Goal: Task Accomplishment & Management: Manage account settings

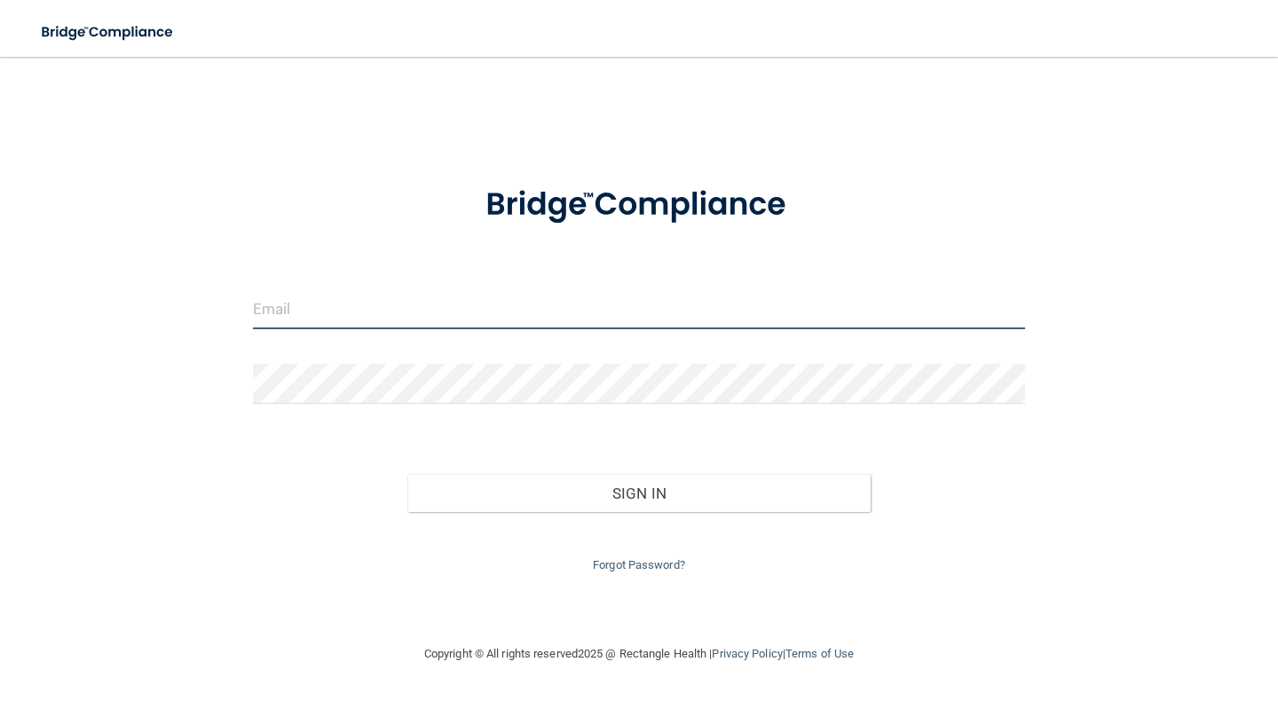
click at [414, 325] on input "email" at bounding box center [639, 309] width 772 height 40
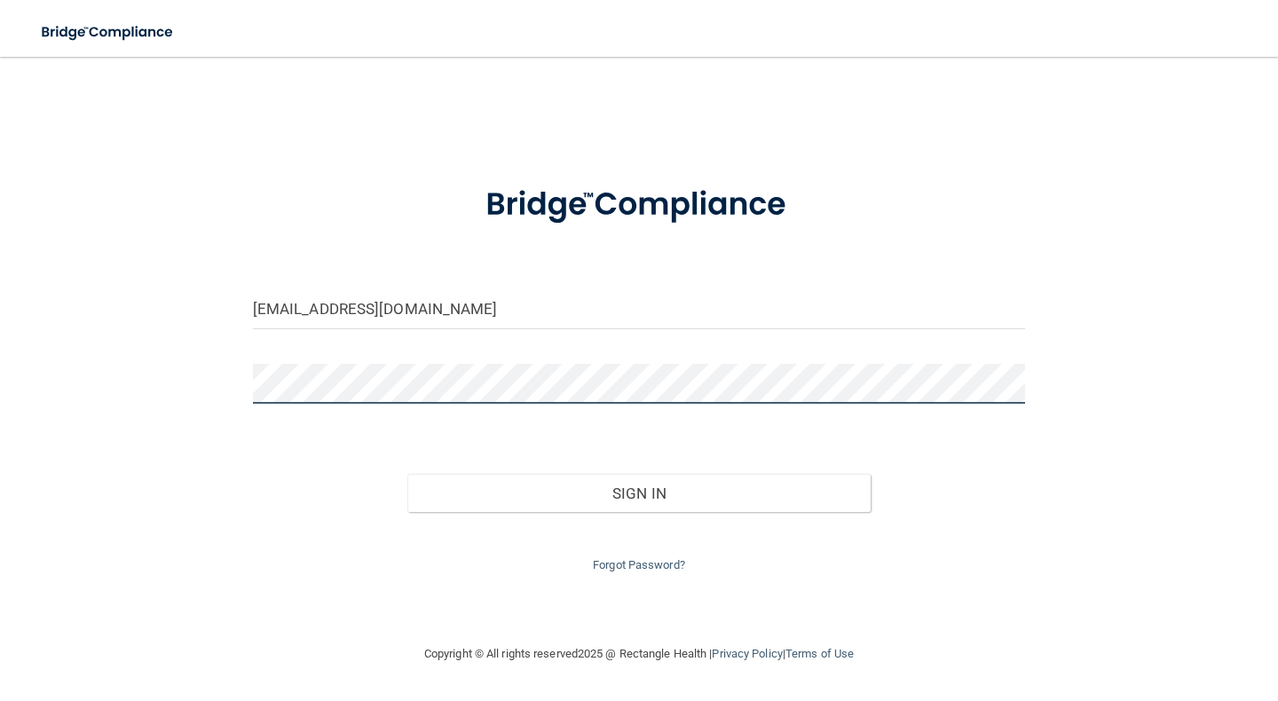
click at [407, 474] on button "Sign In" at bounding box center [638, 493] width 463 height 39
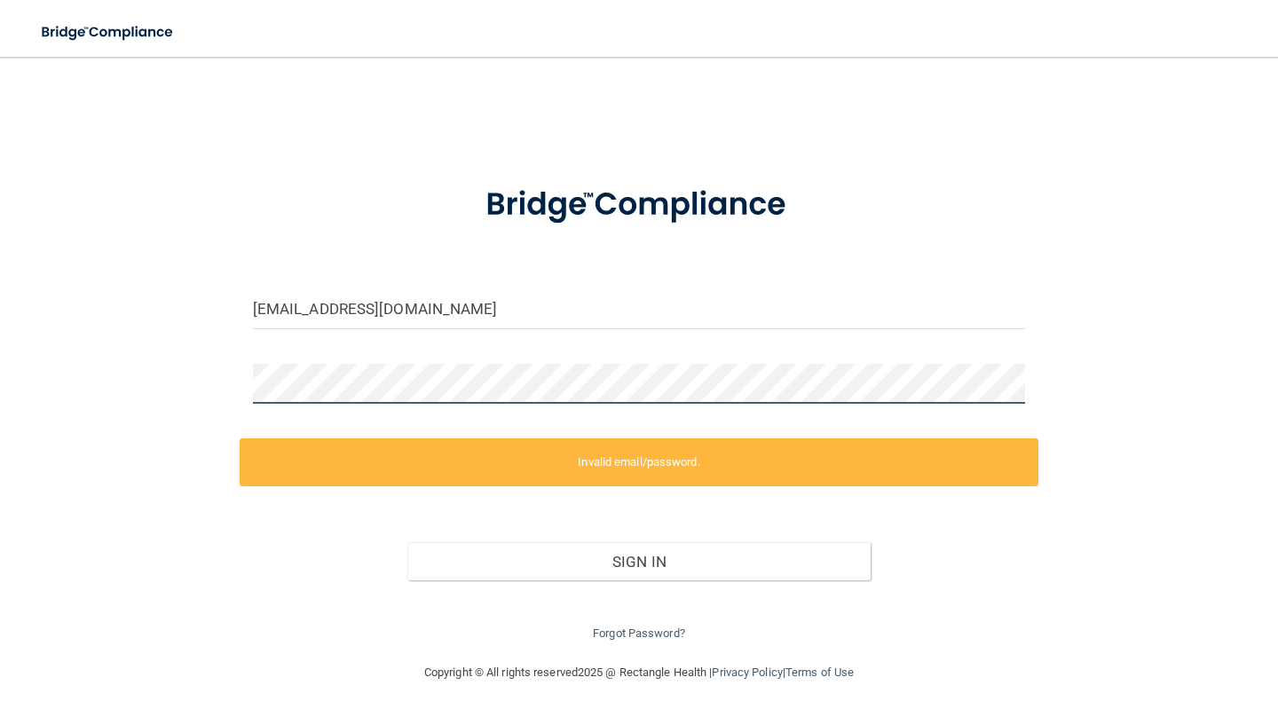
click at [215, 385] on div "[EMAIL_ADDRESS][DOMAIN_NAME] Invalid email/password. You don't have permission …" at bounding box center [638, 360] width 1207 height 570
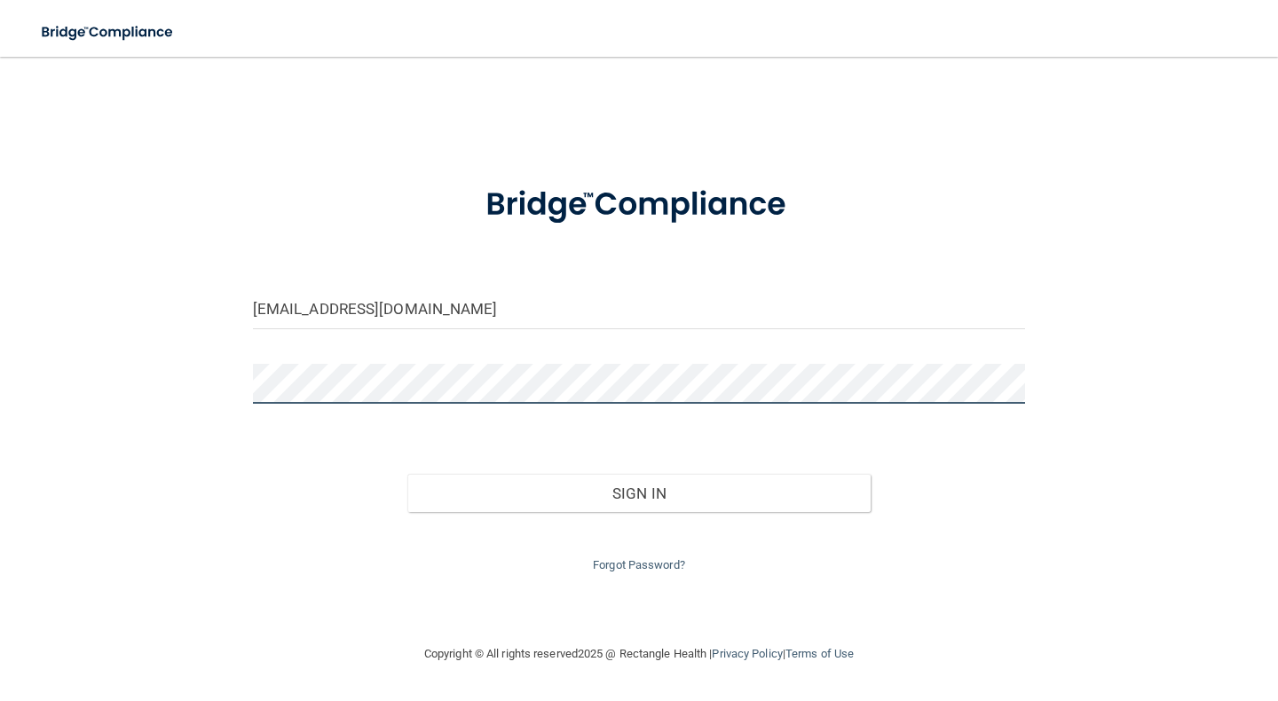
click at [407, 474] on button "Sign In" at bounding box center [638, 493] width 463 height 39
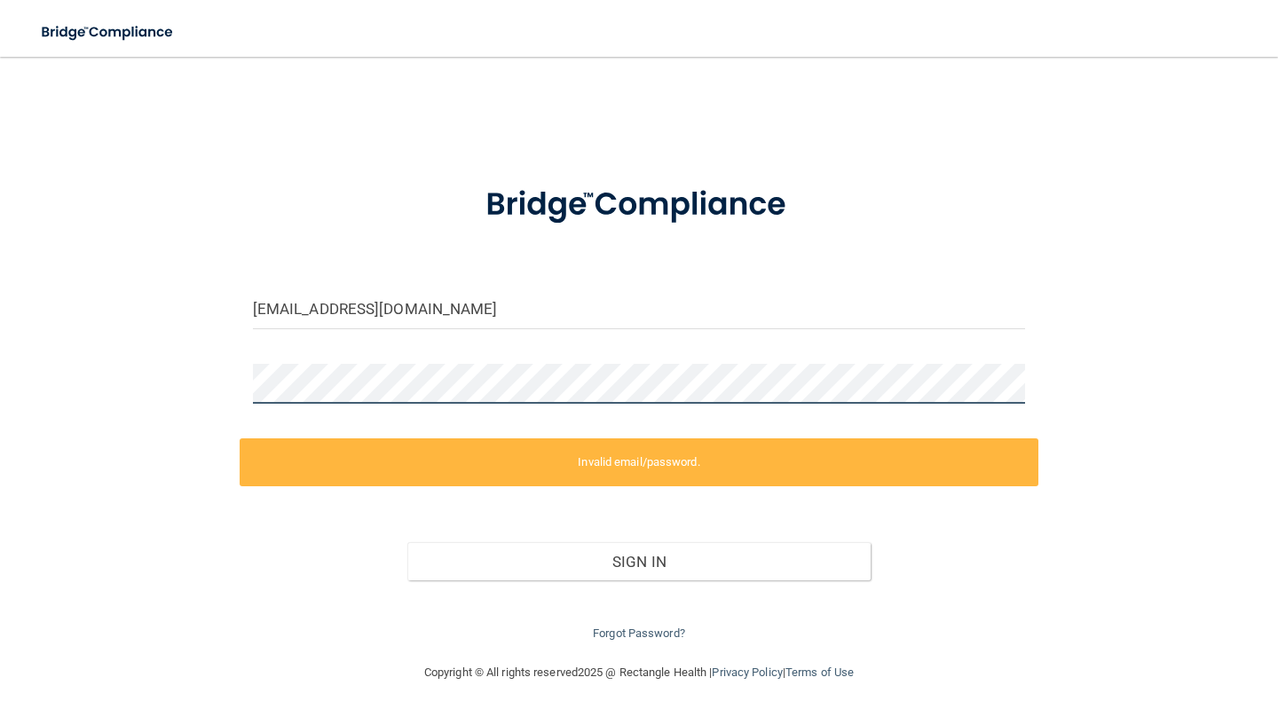
click at [198, 377] on div "[EMAIL_ADDRESS][DOMAIN_NAME] Invalid email/password. You don't have permission …" at bounding box center [638, 360] width 1207 height 570
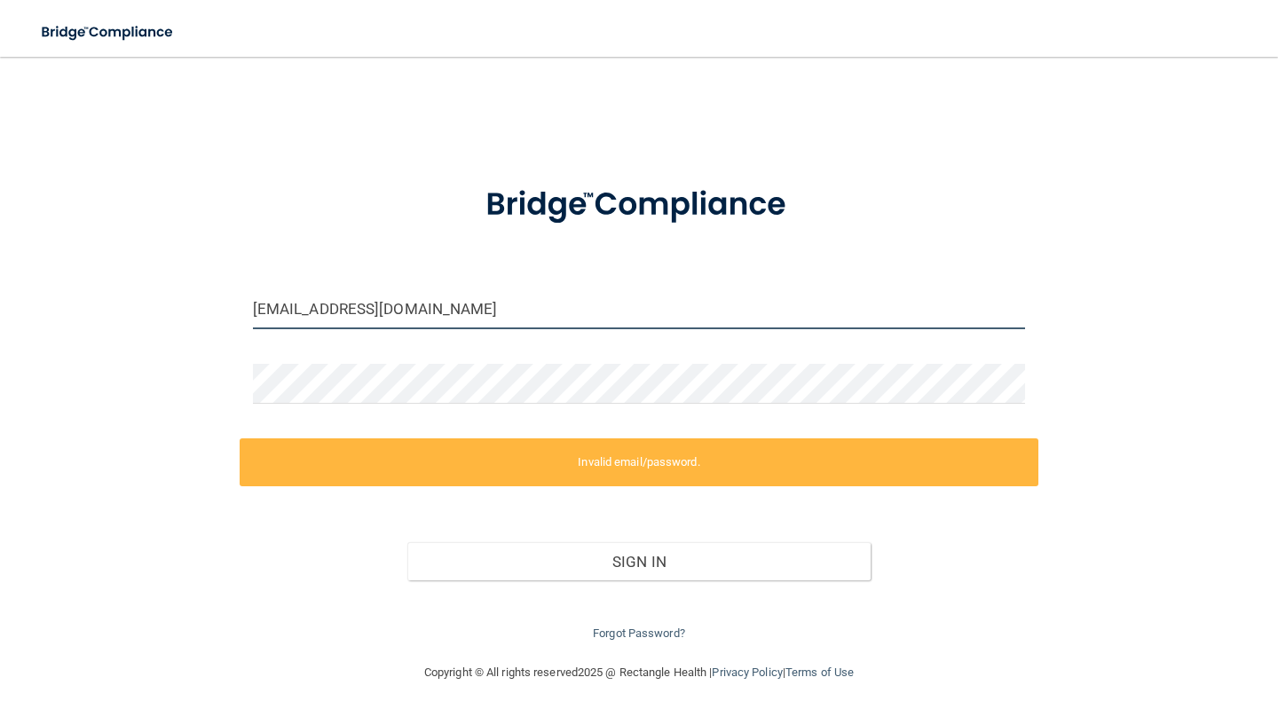
click at [437, 302] on input "[EMAIL_ADDRESS][DOMAIN_NAME]" at bounding box center [639, 309] width 772 height 40
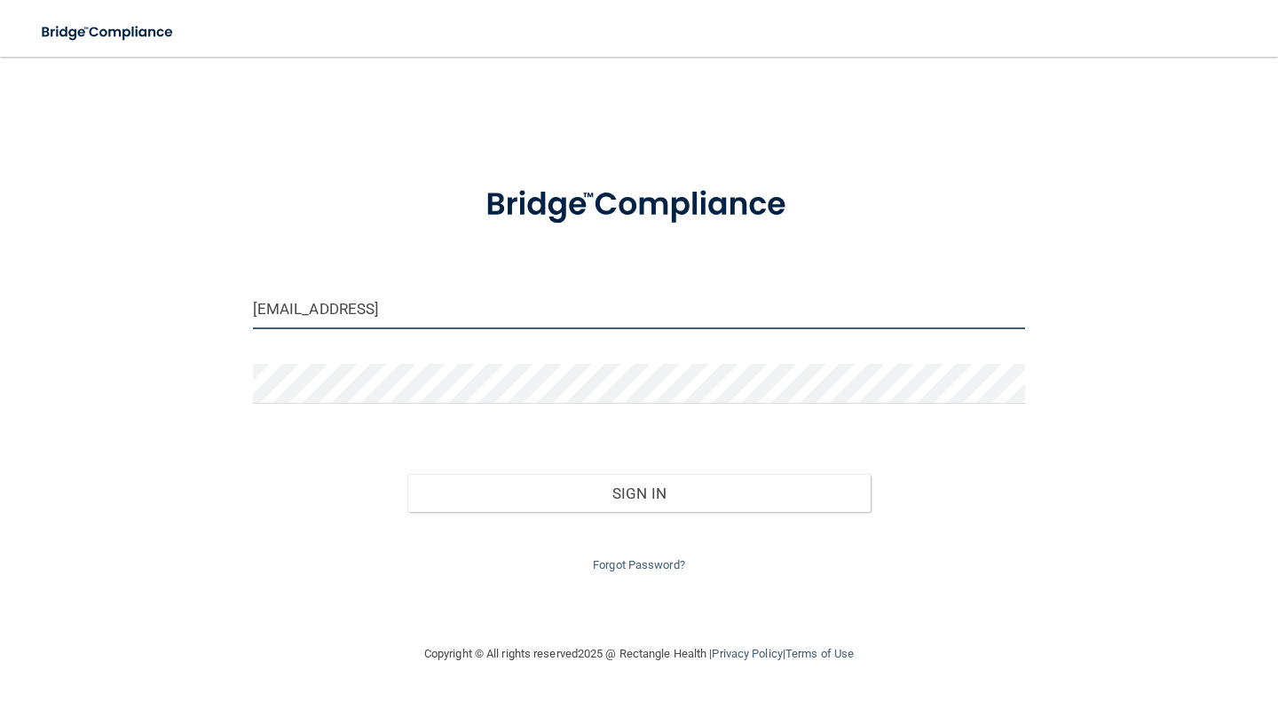
type input "[EMAIL_ADDRESS][DOMAIN_NAME]"
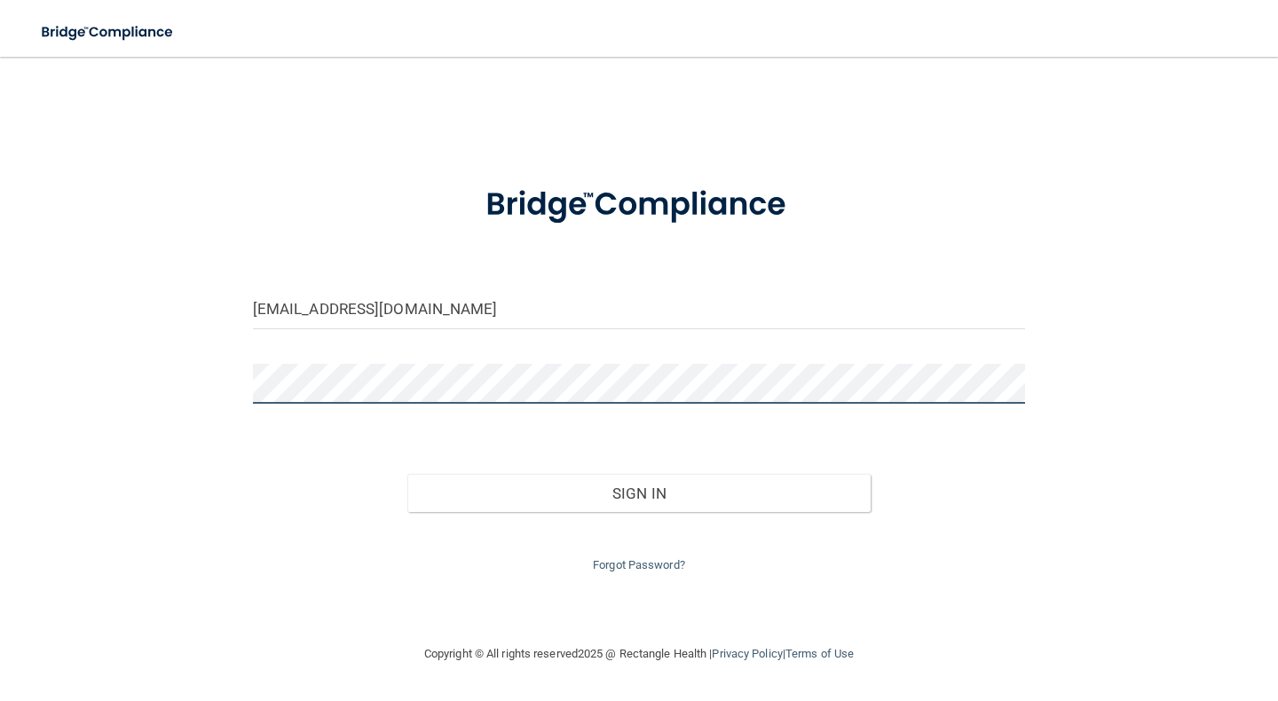
click at [210, 380] on div "[EMAIL_ADDRESS][DOMAIN_NAME] Invalid email/password. You don't have permission …" at bounding box center [638, 350] width 1207 height 551
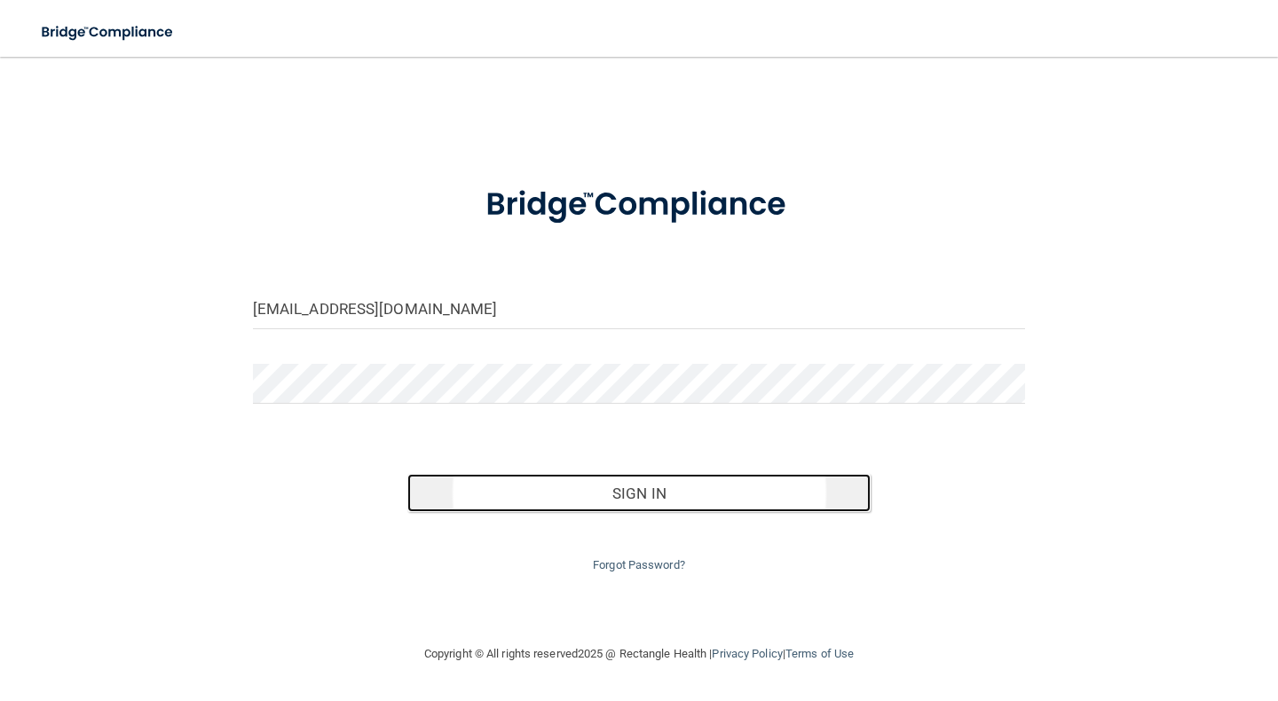
click at [638, 493] on button "Sign In" at bounding box center [638, 493] width 463 height 39
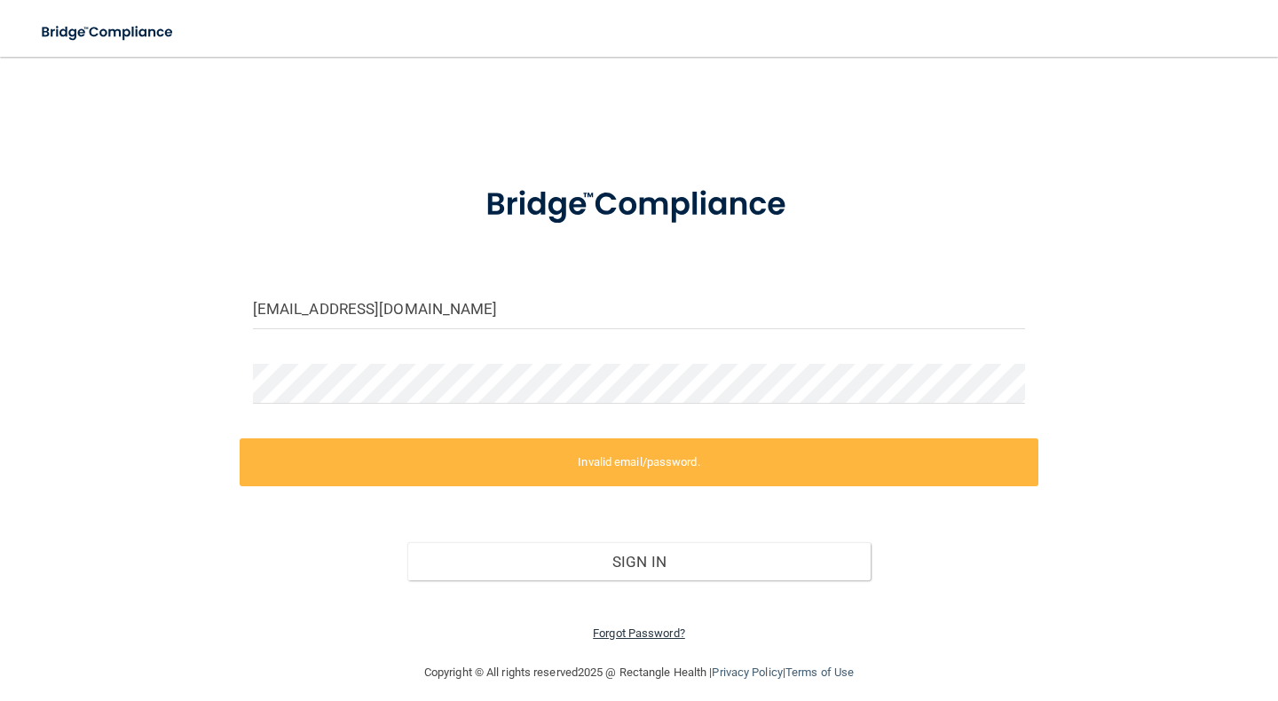
click at [617, 630] on link "Forgot Password?" at bounding box center [639, 632] width 92 height 13
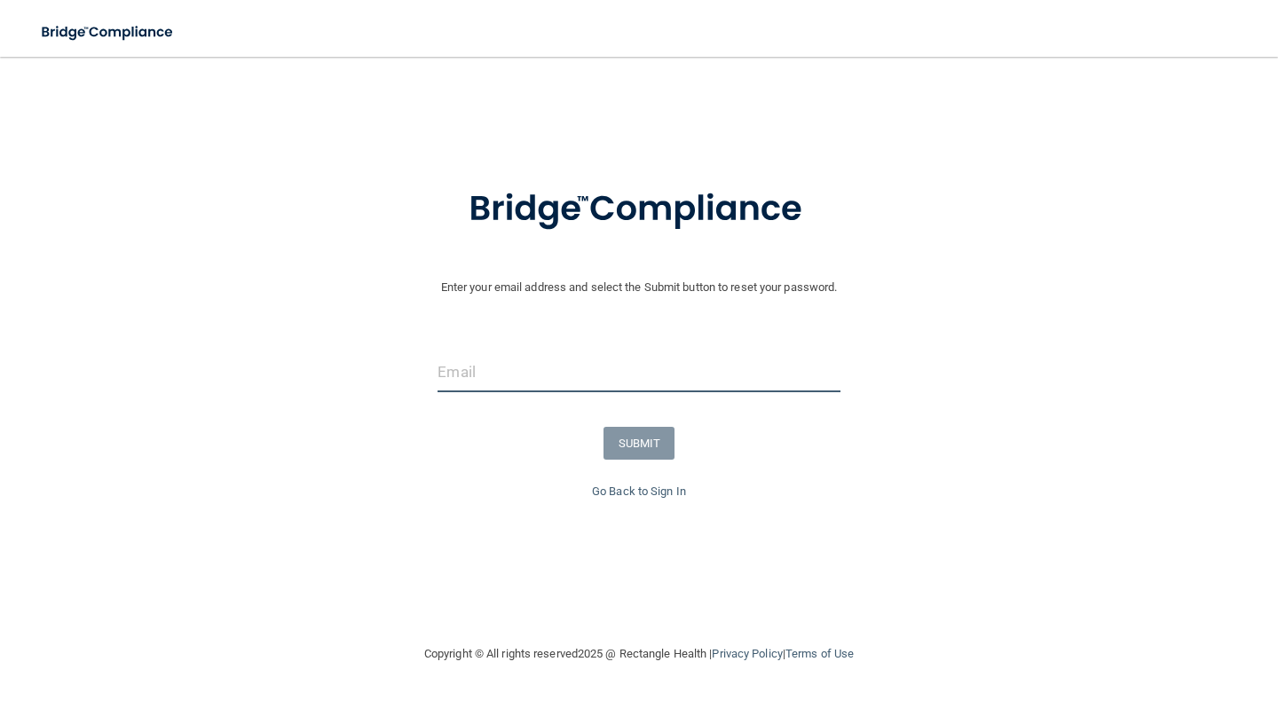
click at [543, 365] on input "email" at bounding box center [638, 372] width 402 height 40
type input "[EMAIL_ADDRESS][DOMAIN_NAME]"
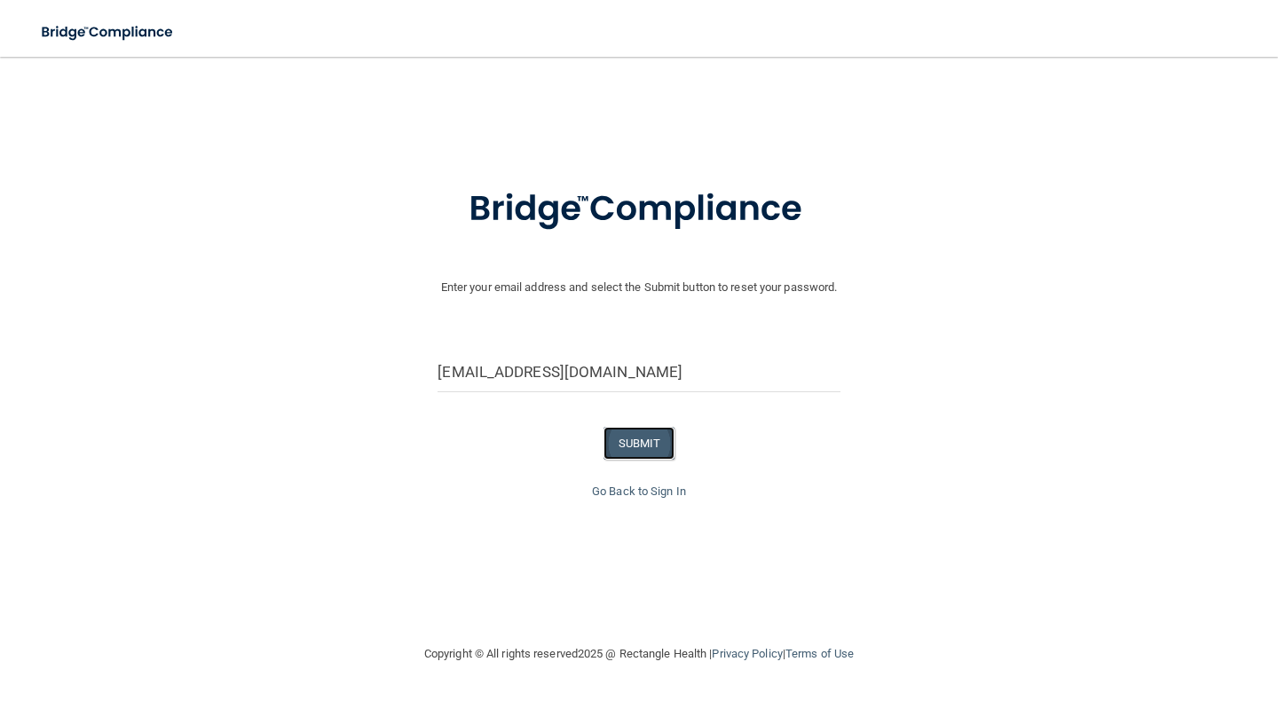
click at [626, 432] on button "SUBMIT" at bounding box center [639, 443] width 72 height 33
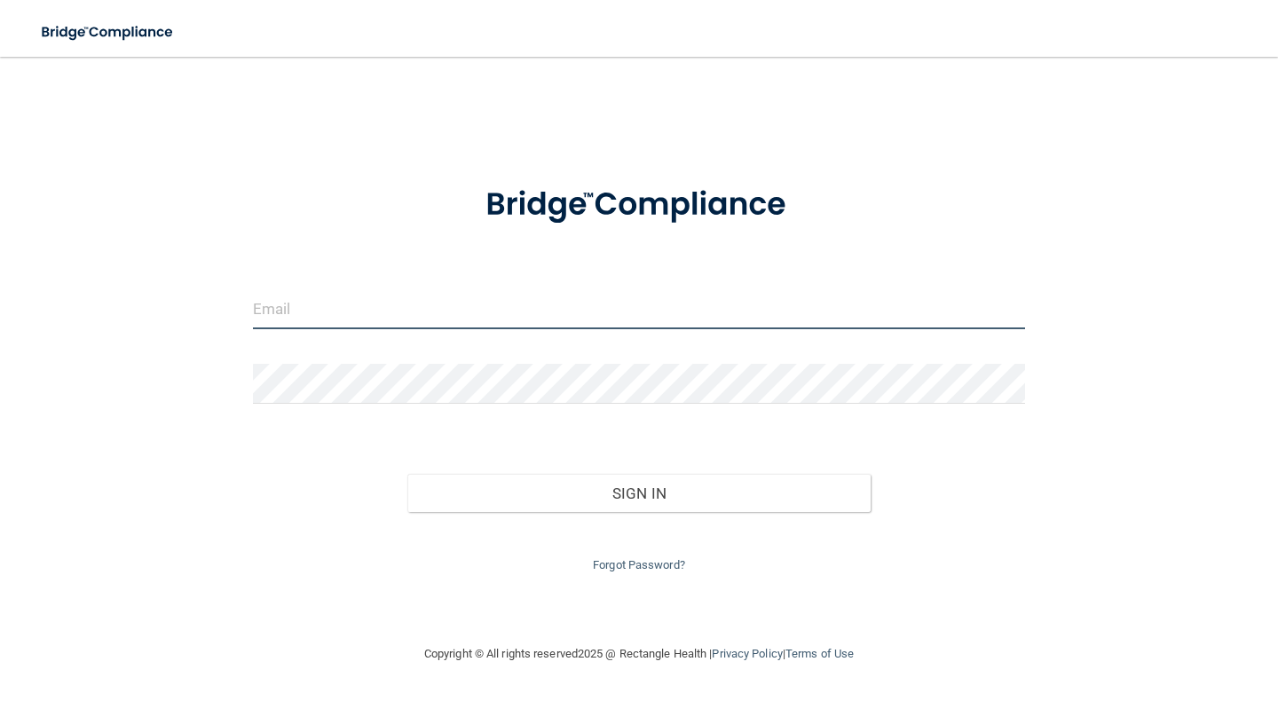
click at [279, 296] on input "email" at bounding box center [639, 309] width 772 height 40
type input "[EMAIL_ADDRESS][DOMAIN_NAME]"
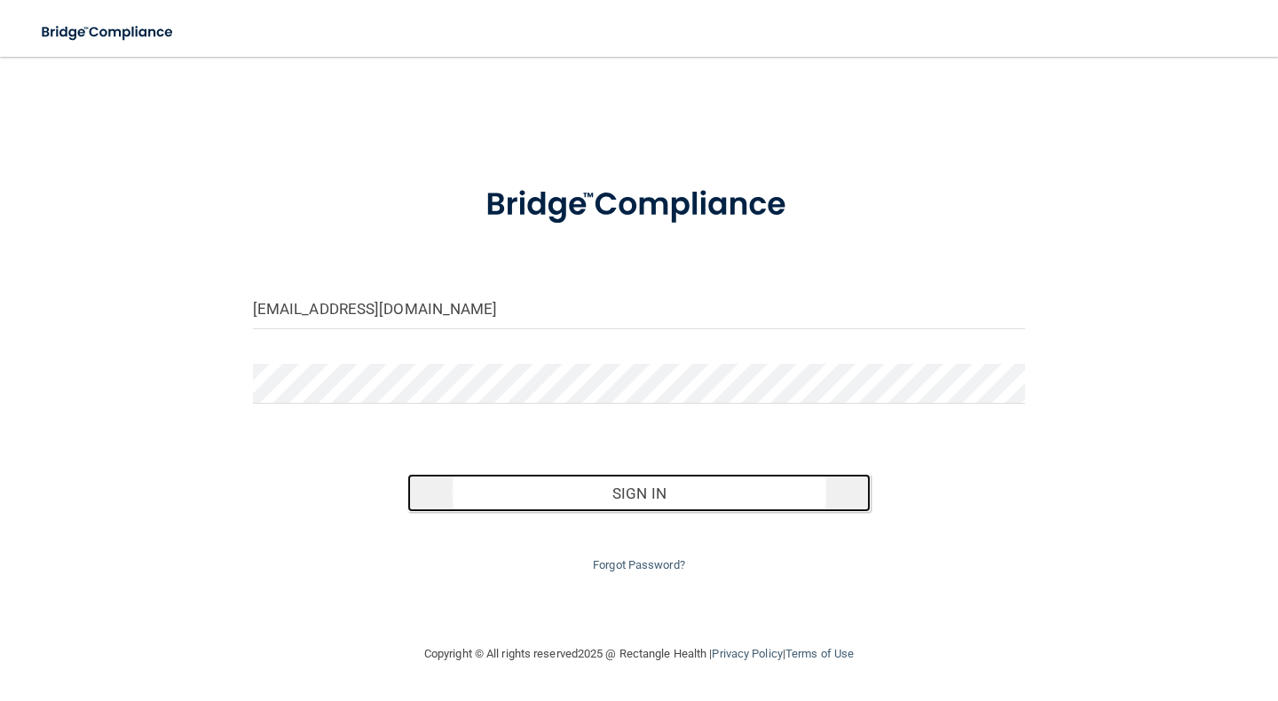
click at [649, 478] on button "Sign In" at bounding box center [638, 493] width 463 height 39
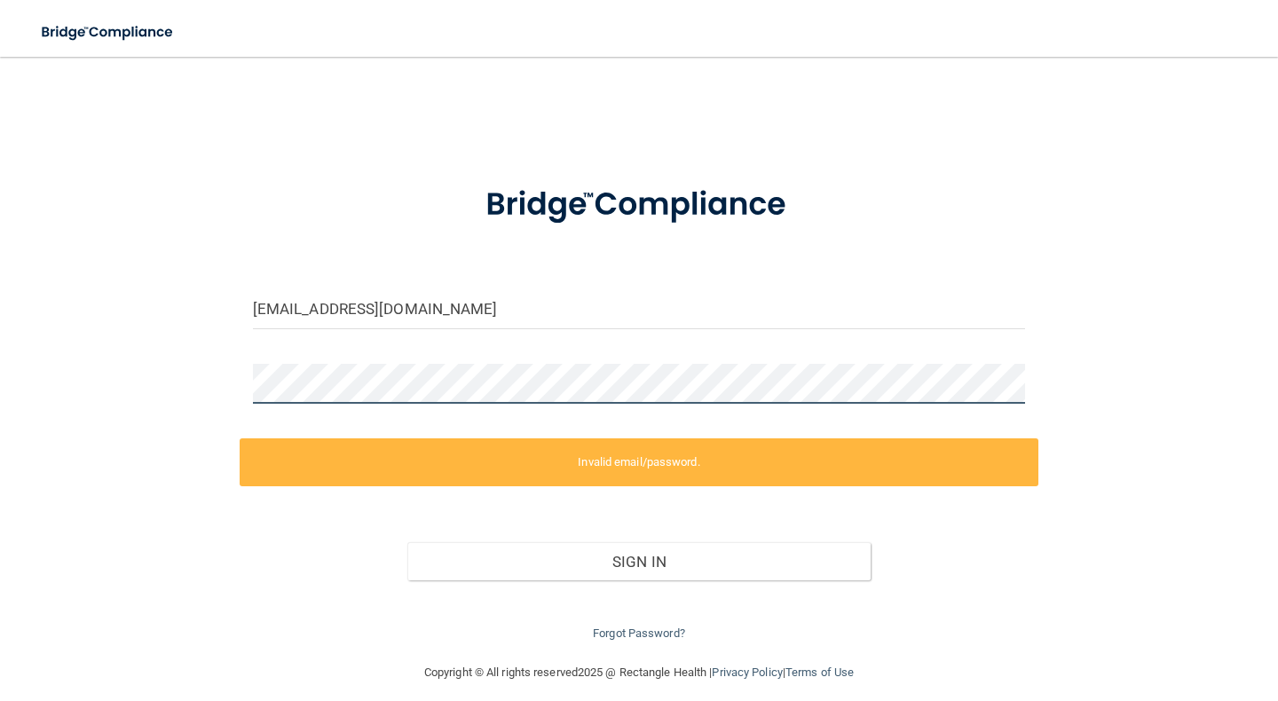
click at [85, 377] on div "[EMAIL_ADDRESS][DOMAIN_NAME] Invalid email/password. You don't have permission …" at bounding box center [638, 360] width 1207 height 570
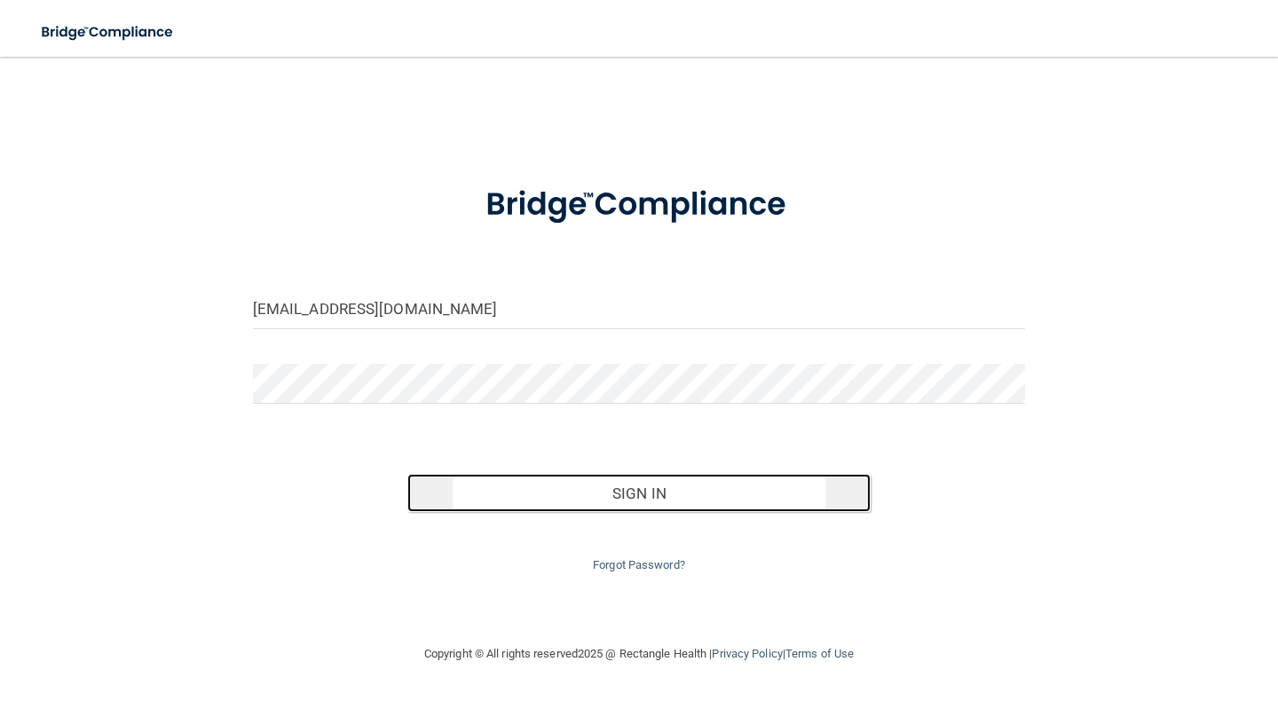
click at [627, 485] on button "Sign In" at bounding box center [638, 493] width 463 height 39
